Goal: Task Accomplishment & Management: Use online tool/utility

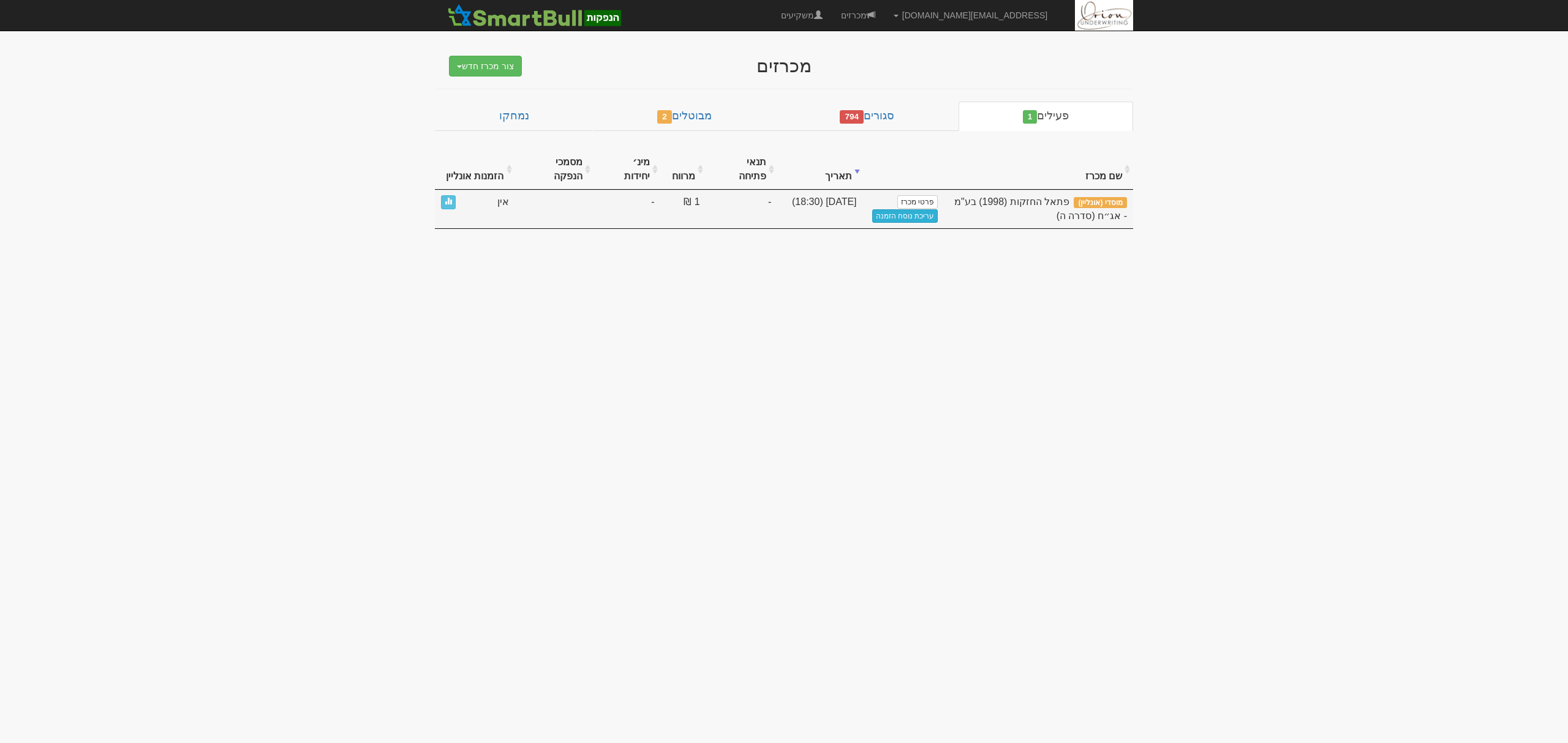
click at [898, 209] on link "עריכת נוסח הזמנה" at bounding box center [905, 216] width 66 height 13
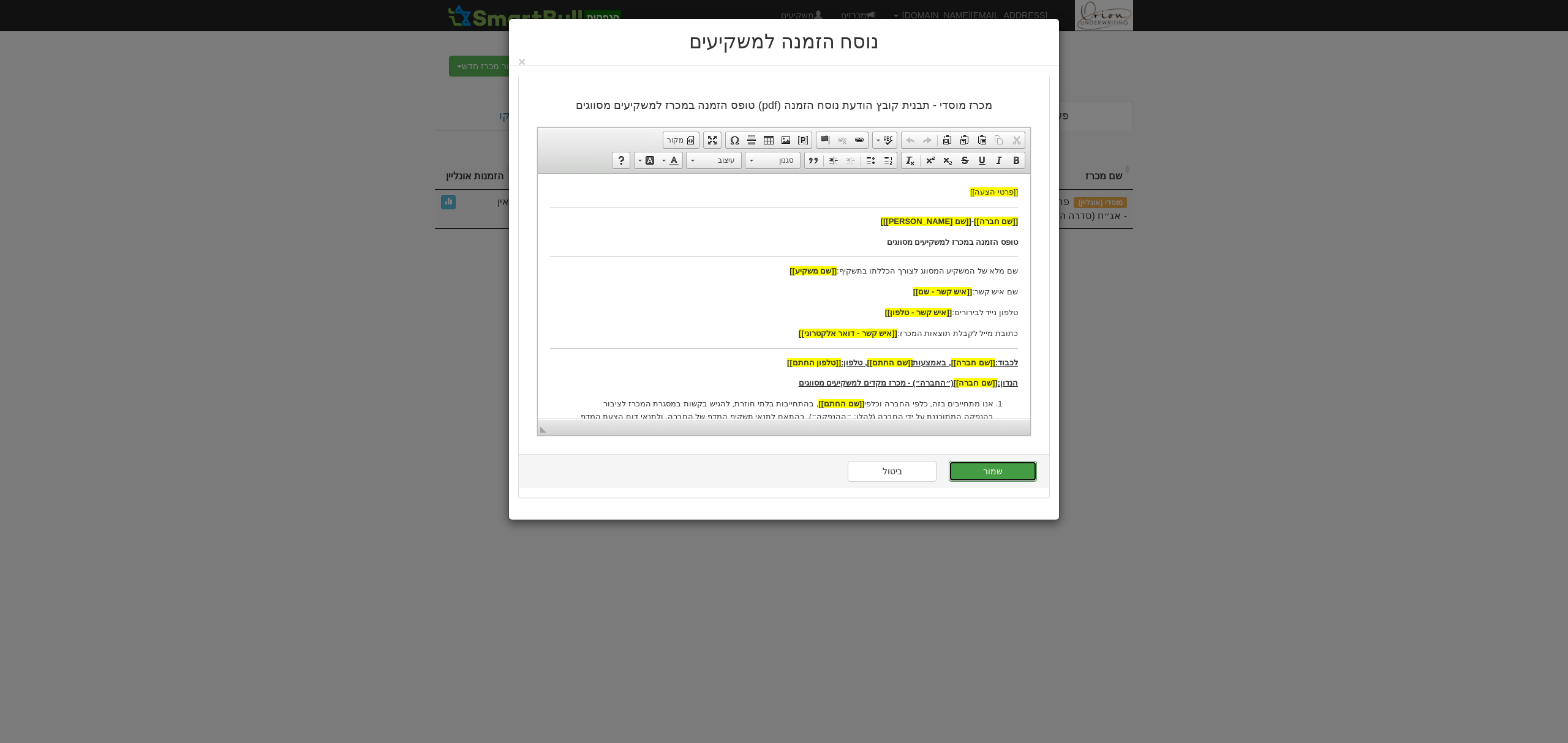
click at [1015, 476] on button "שמור" at bounding box center [993, 471] width 88 height 21
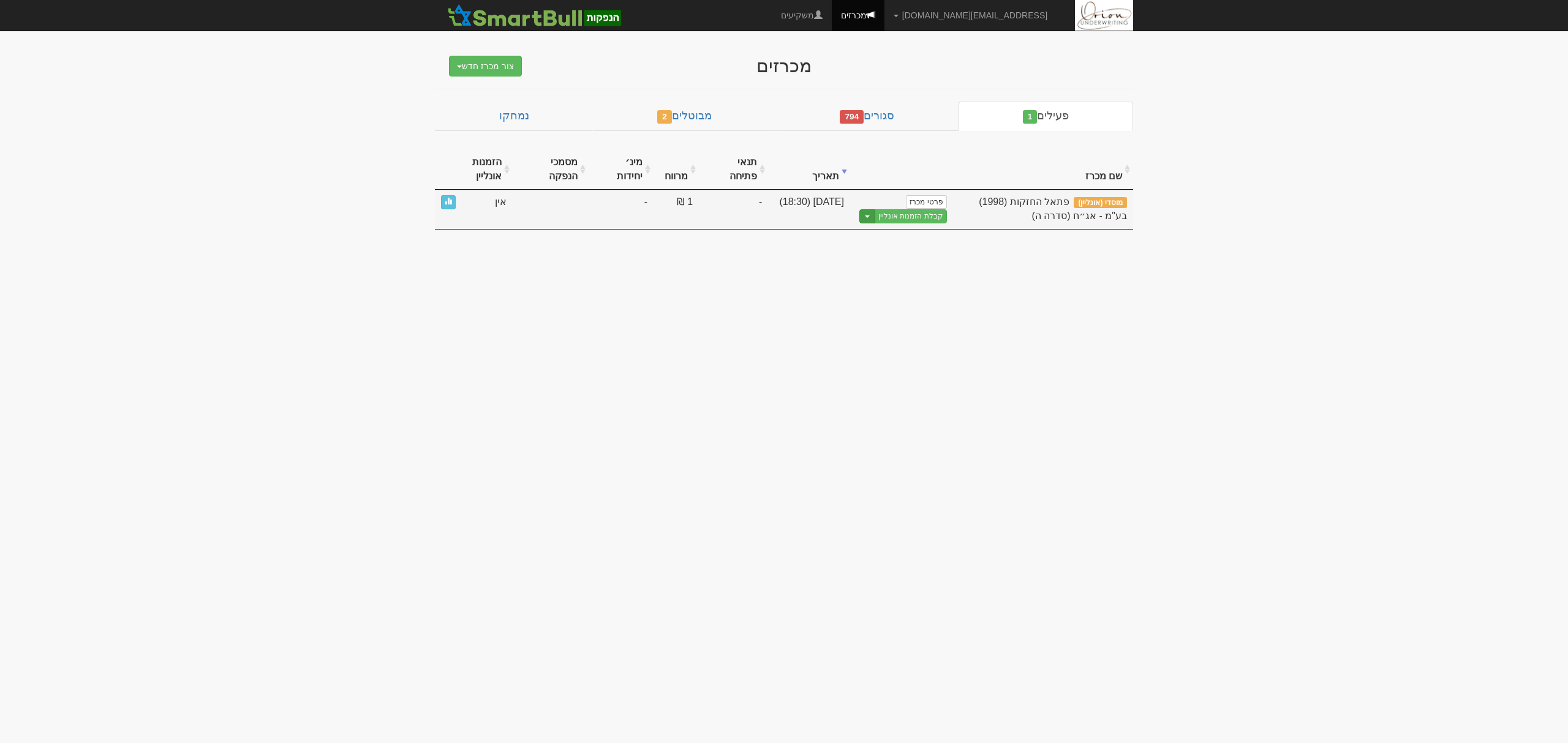
click at [866, 220] on button "Toggle Dropdown" at bounding box center [867, 216] width 16 height 14
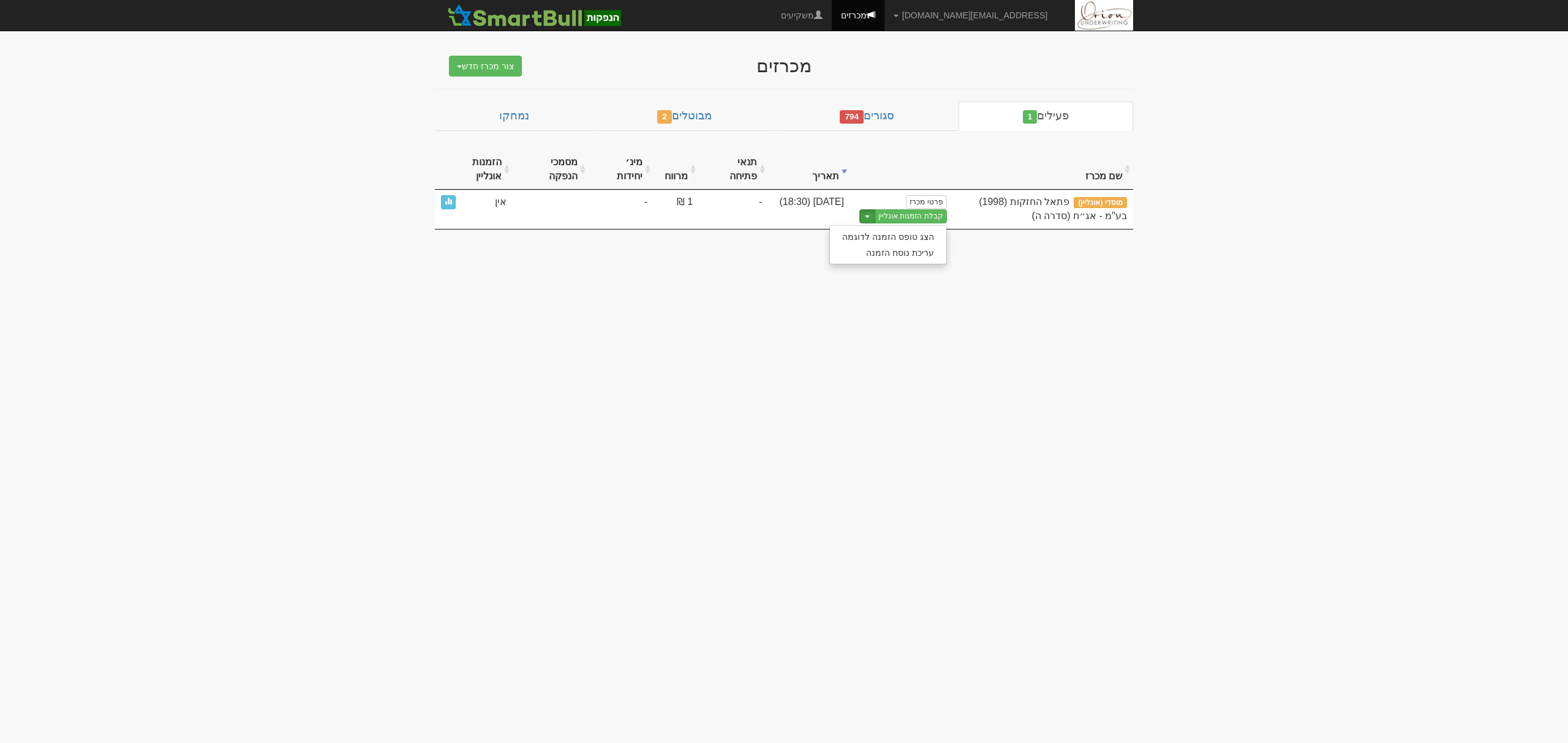
click at [1032, 261] on body "hanpaka@orion-uw.com הגדרות חשבונות הנפקה תבניות הודעות קיבול" at bounding box center [784, 372] width 1568 height 743
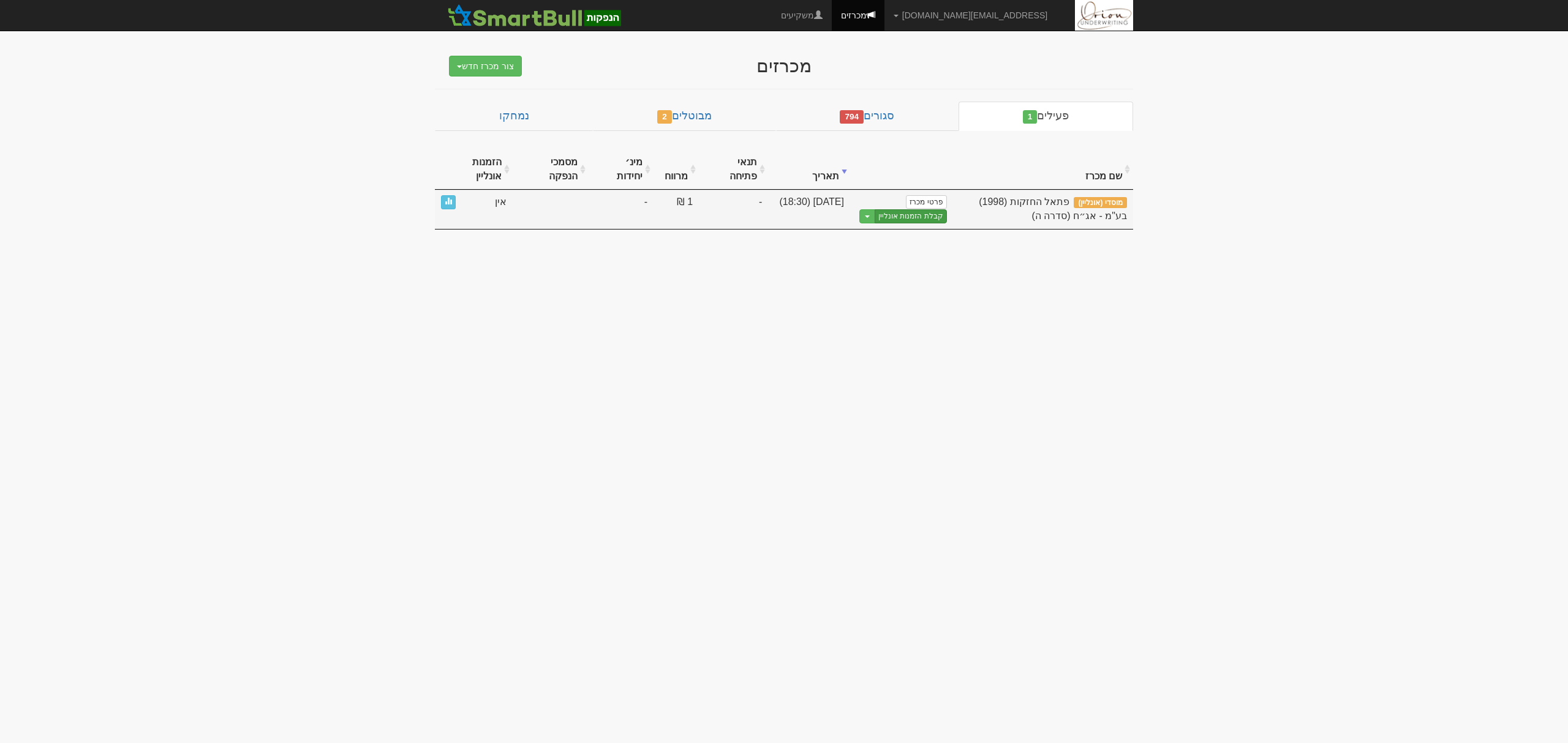
click at [942, 220] on link "קבלת הזמנות אונליין" at bounding box center [910, 216] width 72 height 14
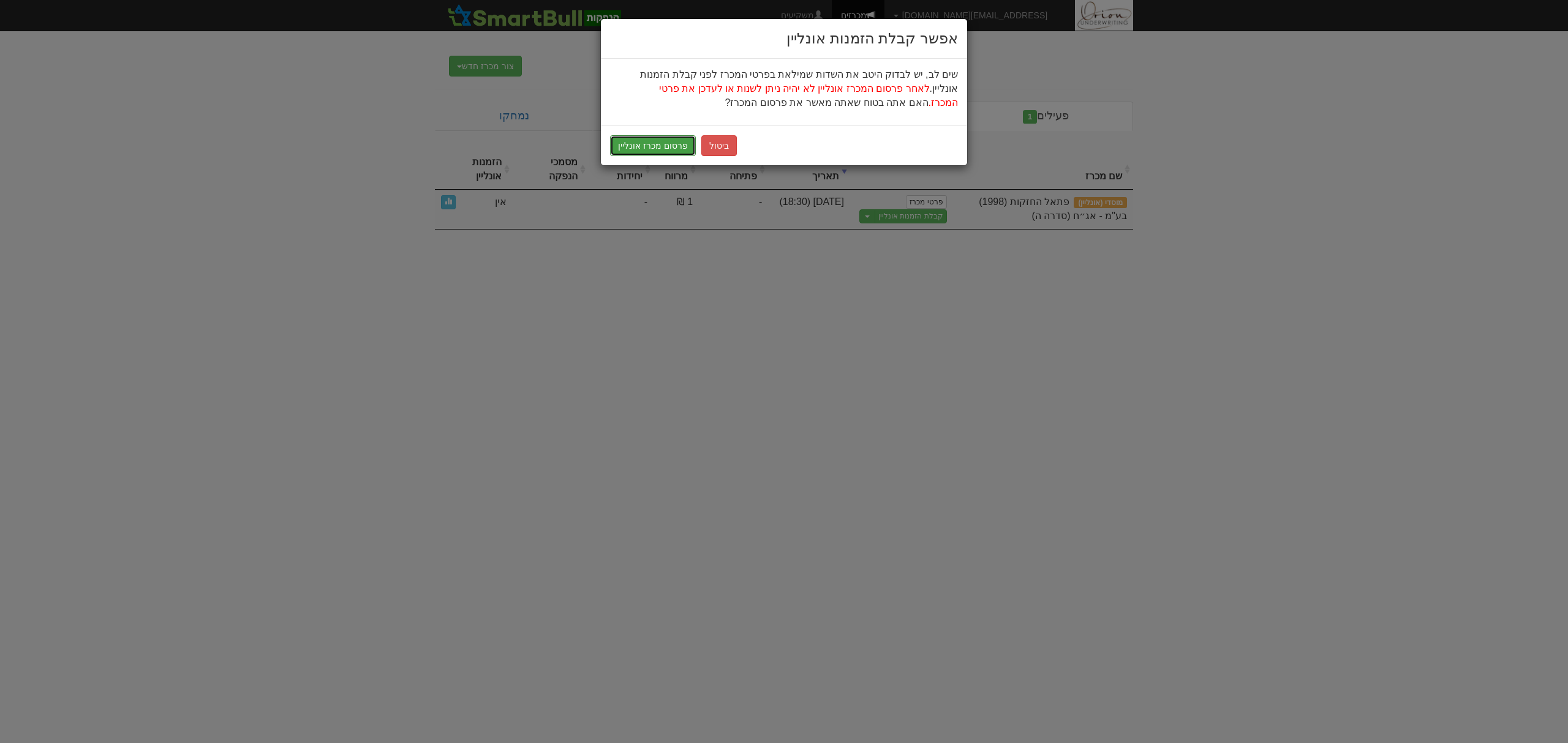
click at [682, 152] on button "פרסום מכרז אונליין" at bounding box center [653, 146] width 86 height 21
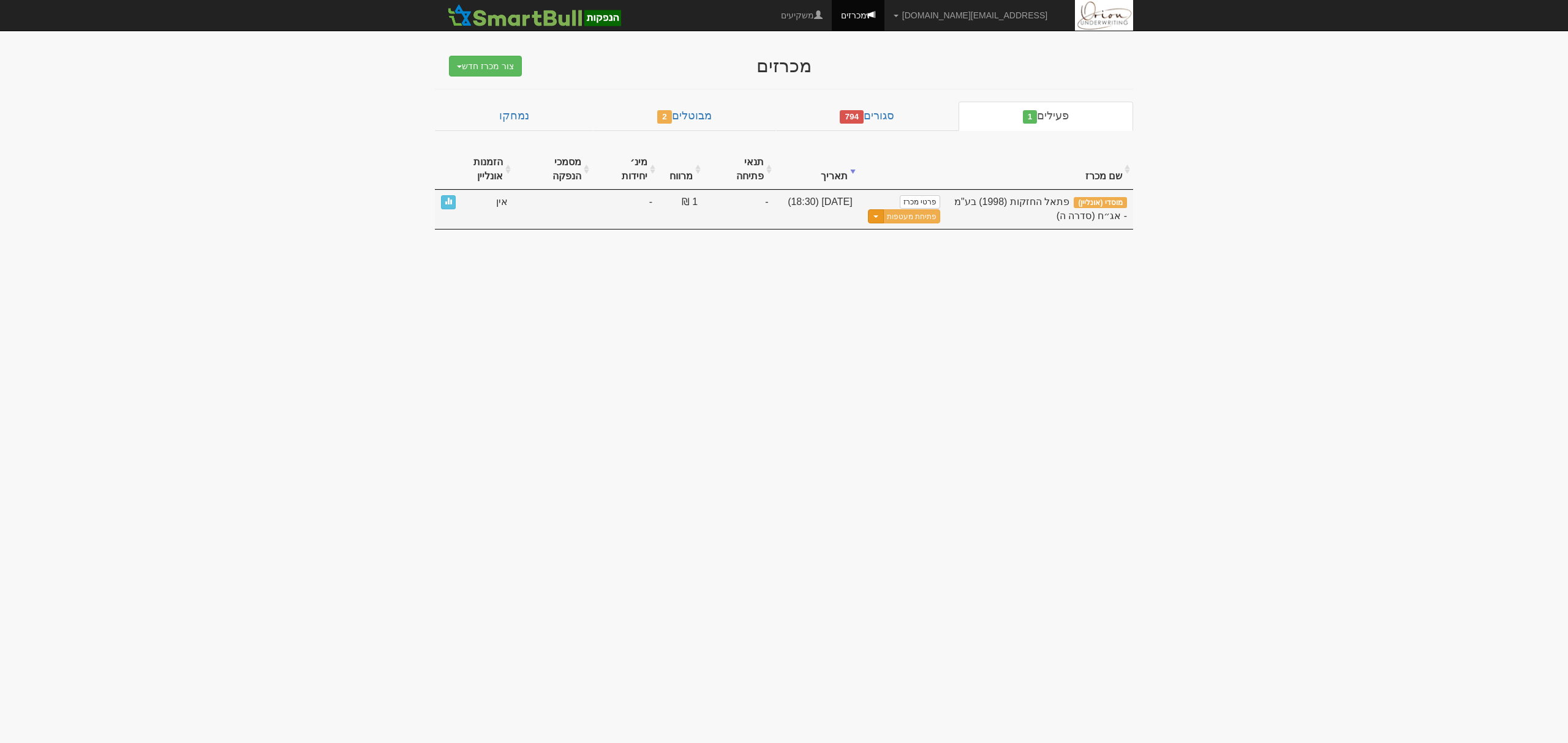
click at [877, 209] on button "Toggle Dropdown" at bounding box center [875, 216] width 16 height 14
click at [922, 261] on link "הצג טופס הזמנה לדוגמה" at bounding box center [881, 268] width 116 height 16
